Goal: Transaction & Acquisition: Download file/media

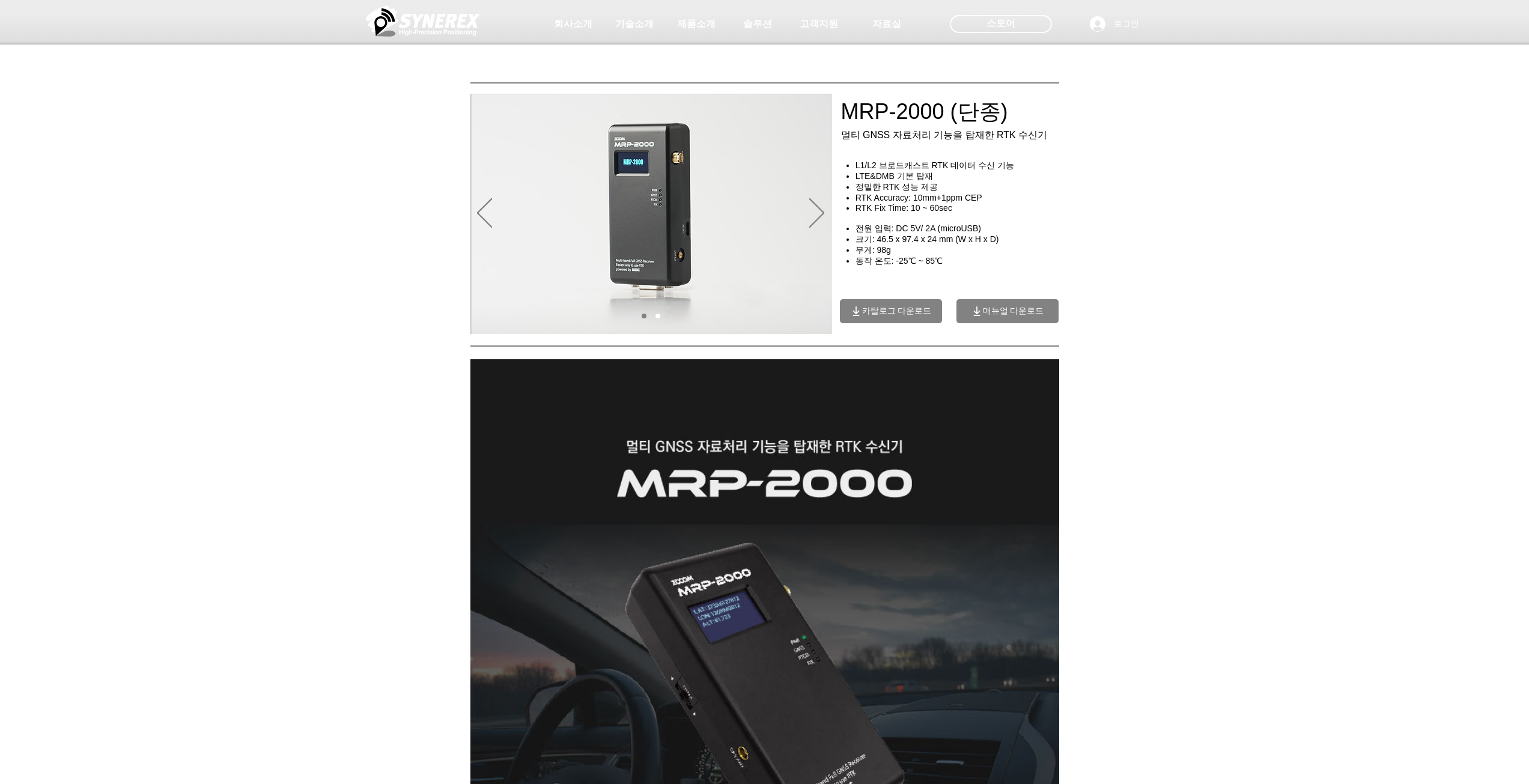
drag, startPoint x: 1115, startPoint y: 553, endPoint x: 940, endPoint y: -42, distance: 620.2
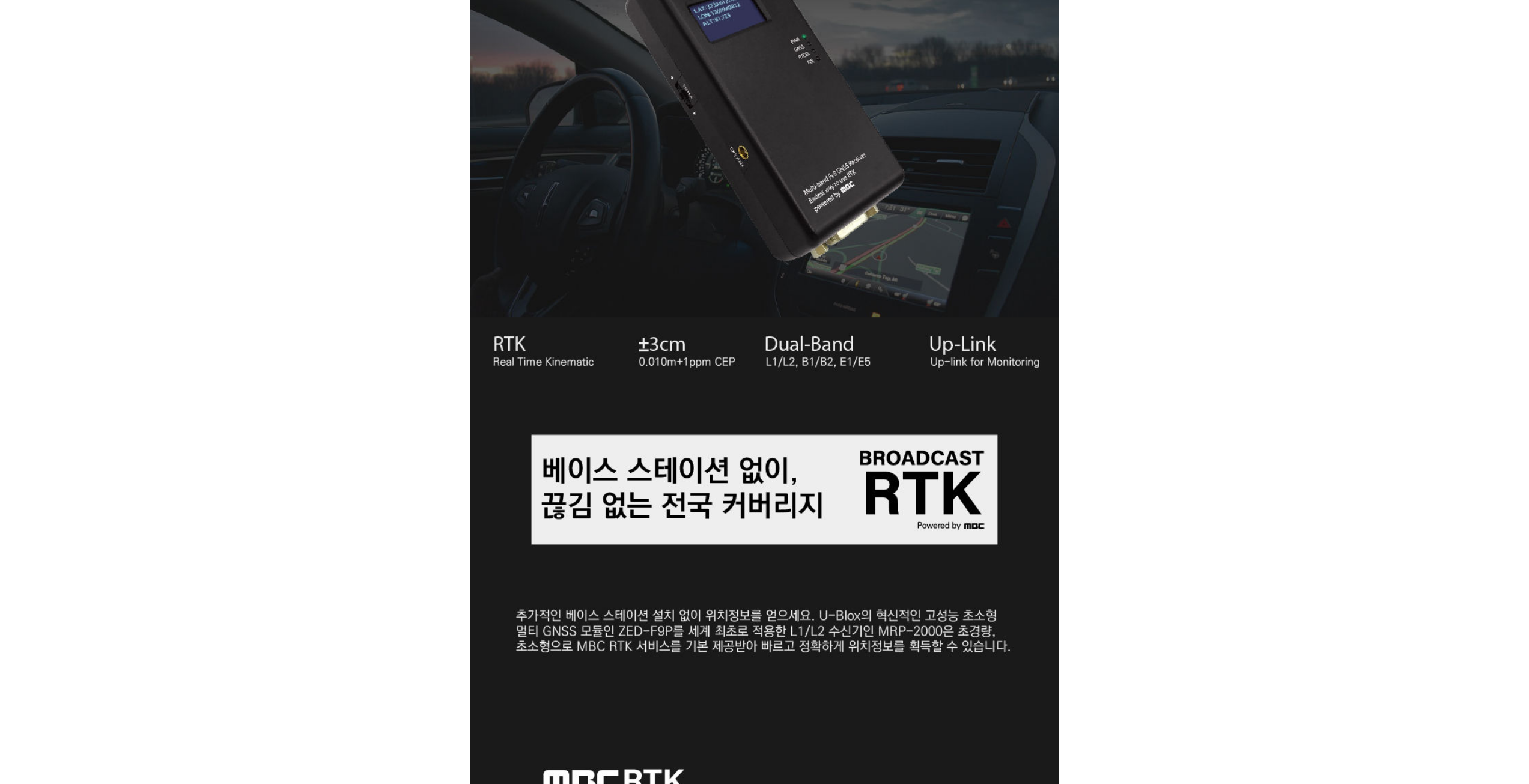
scroll to position [961, 0]
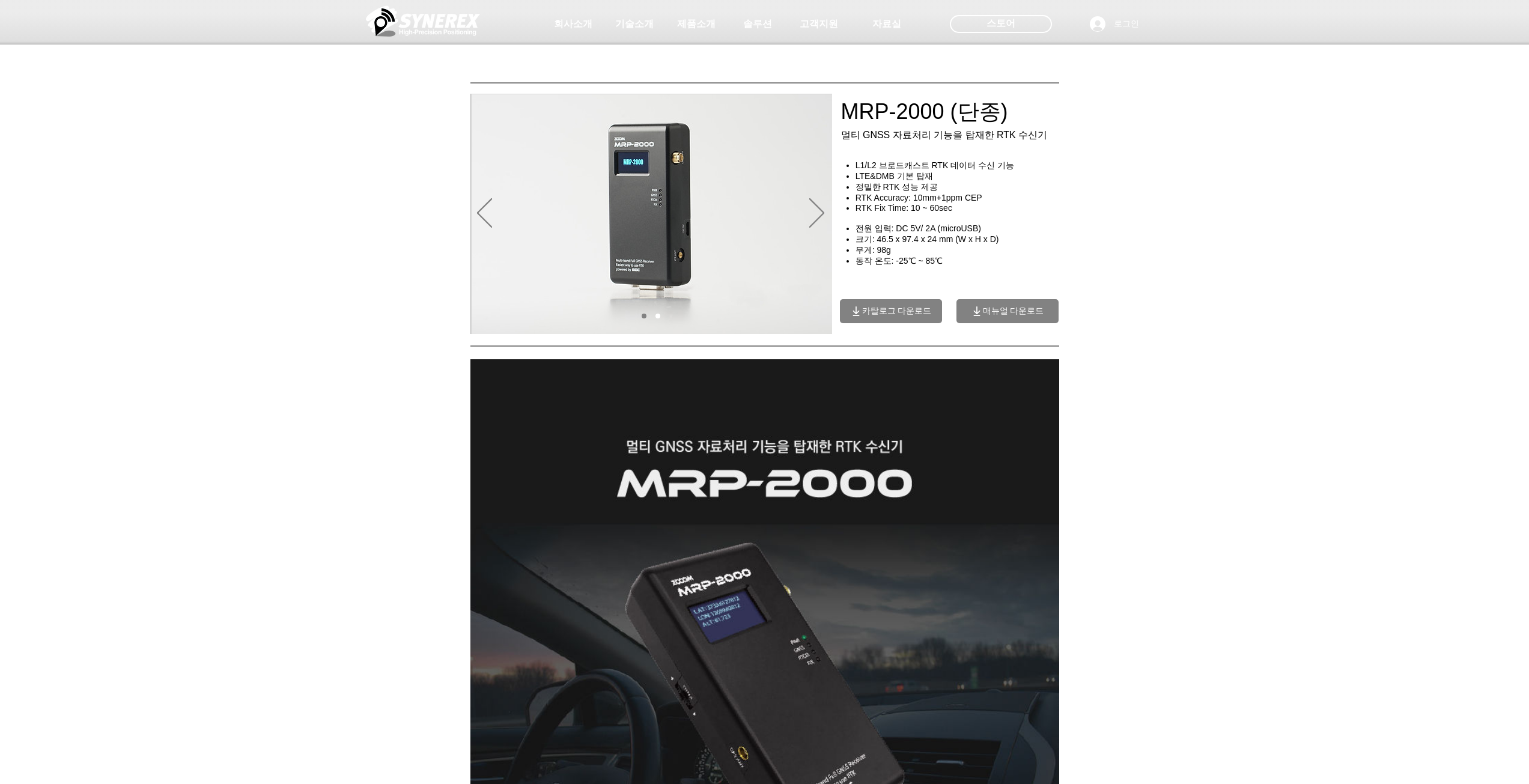
click at [1029, 315] on span "매뉴얼 다운로드" at bounding box center [1013, 311] width 61 height 11
